Goal: Transaction & Acquisition: Purchase product/service

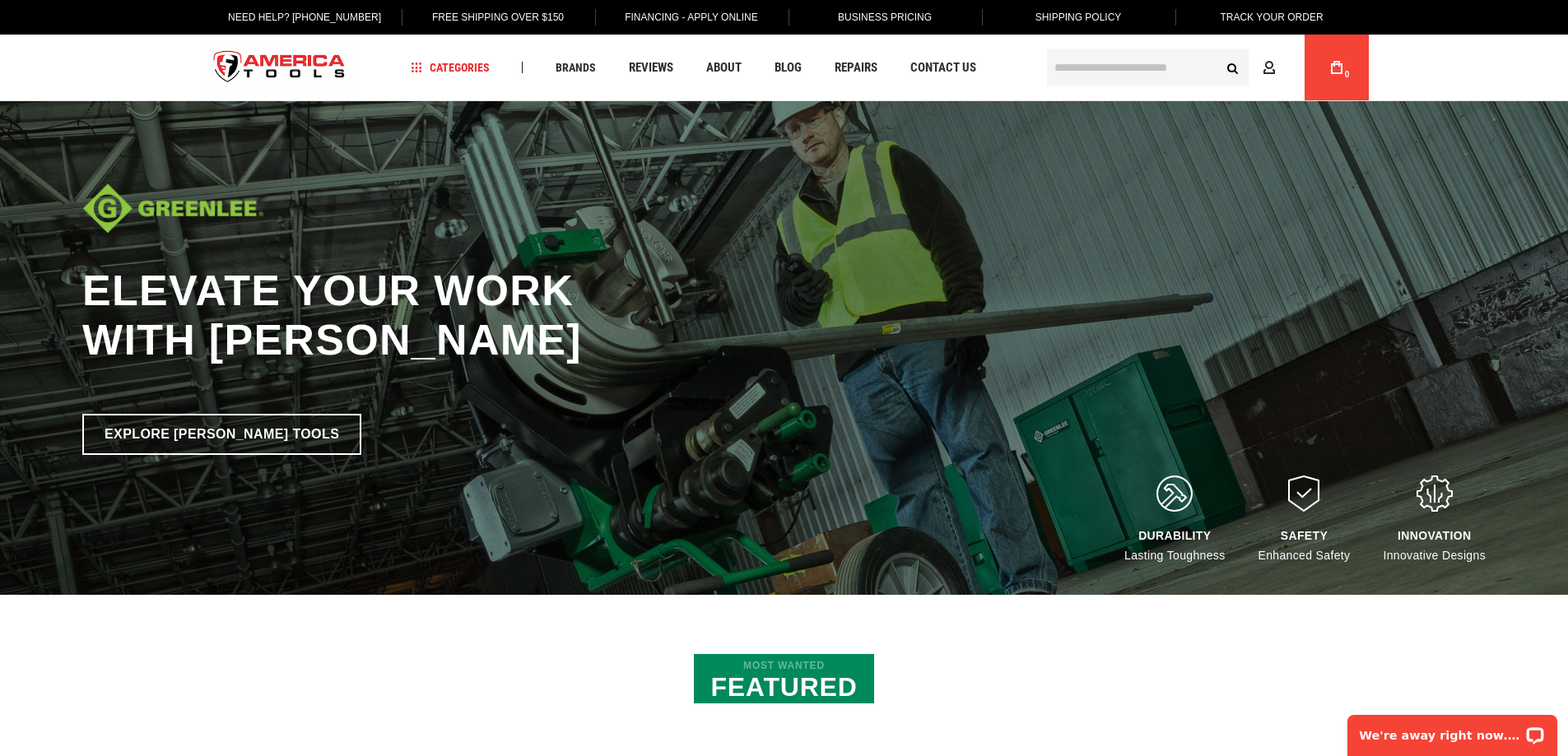
click at [1122, 70] on input "text" at bounding box center [1148, 68] width 202 height 36
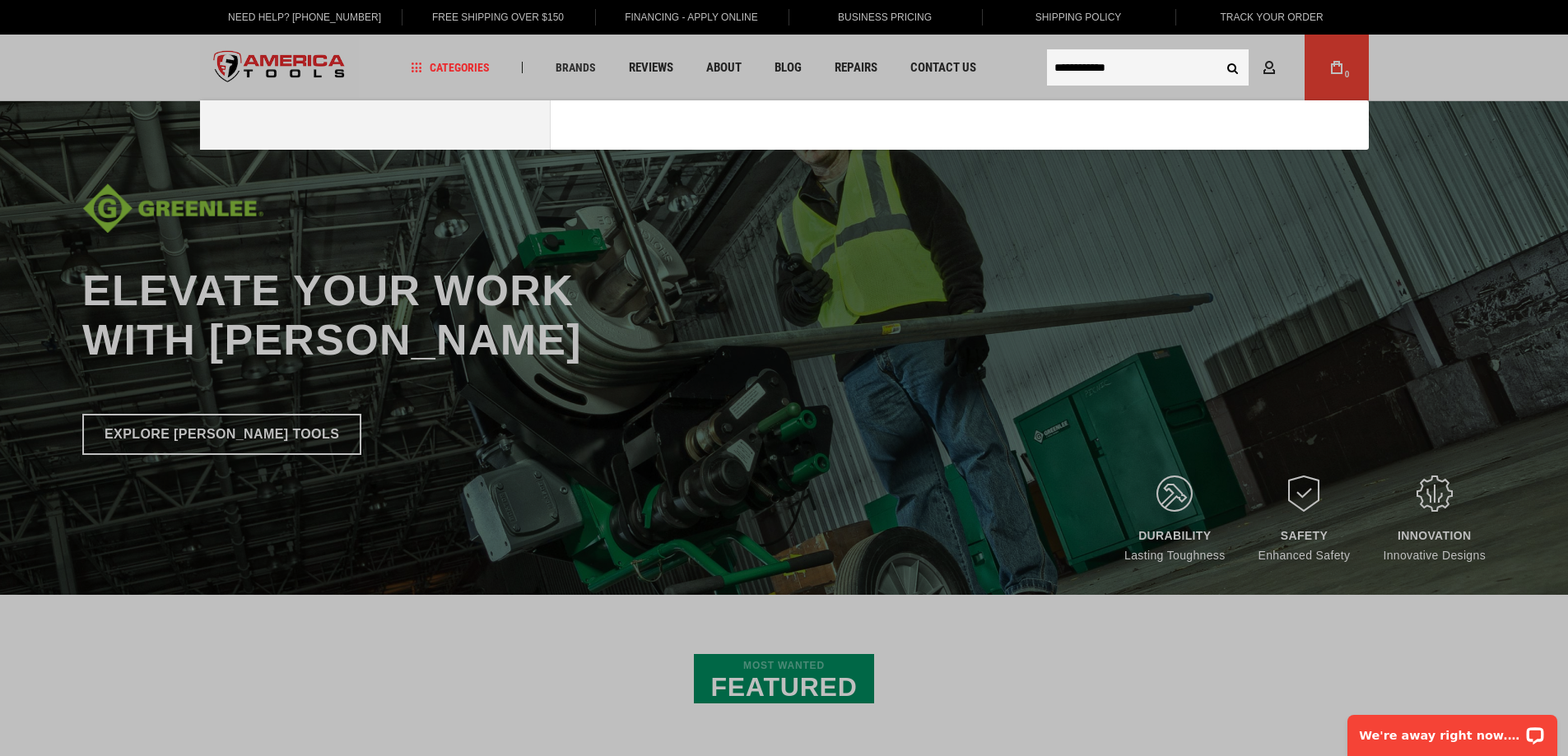
type input "**********"
click at [1217, 51] on button "Search" at bounding box center [1233, 67] width 32 height 32
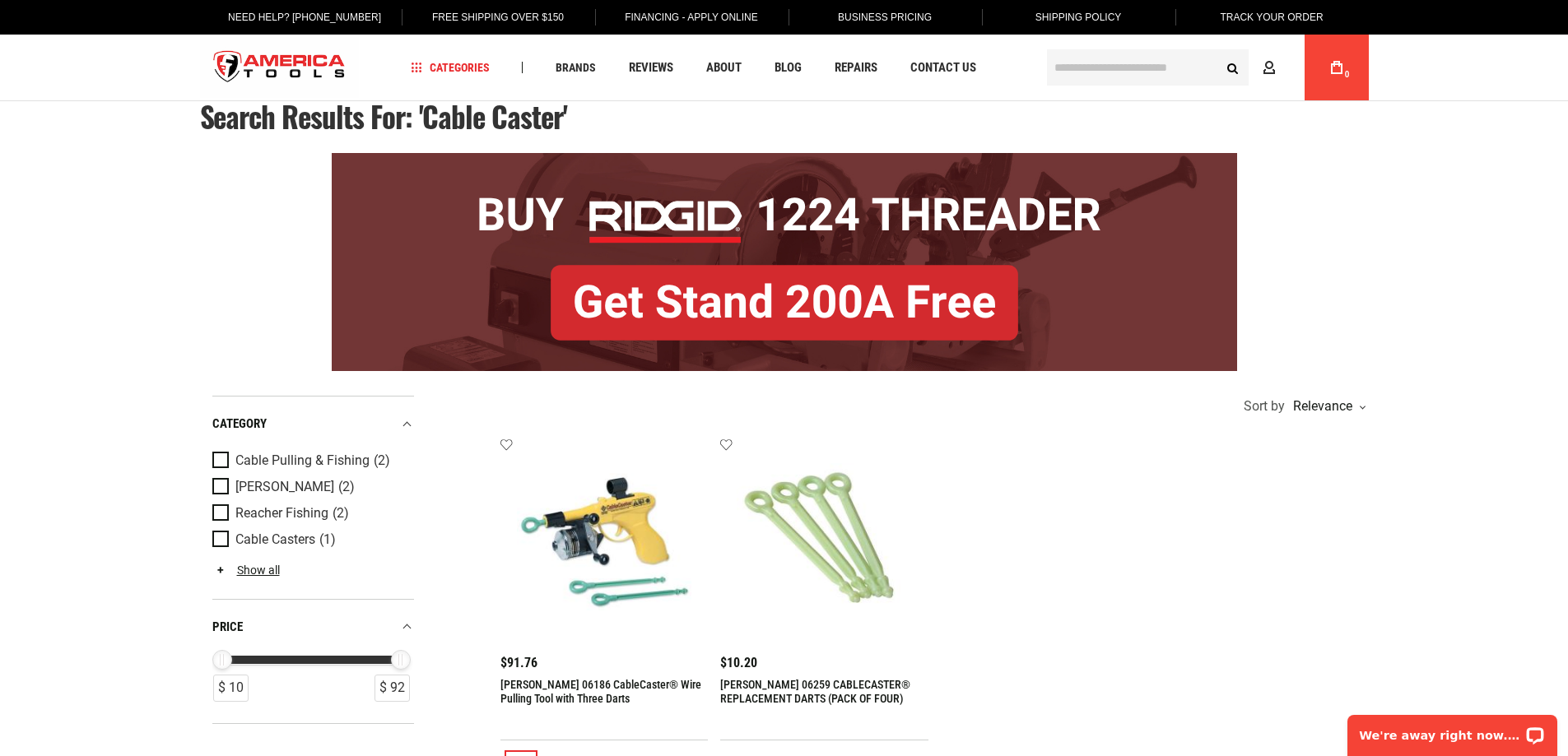
scroll to position [164, 0]
